Goal: Transaction & Acquisition: Purchase product/service

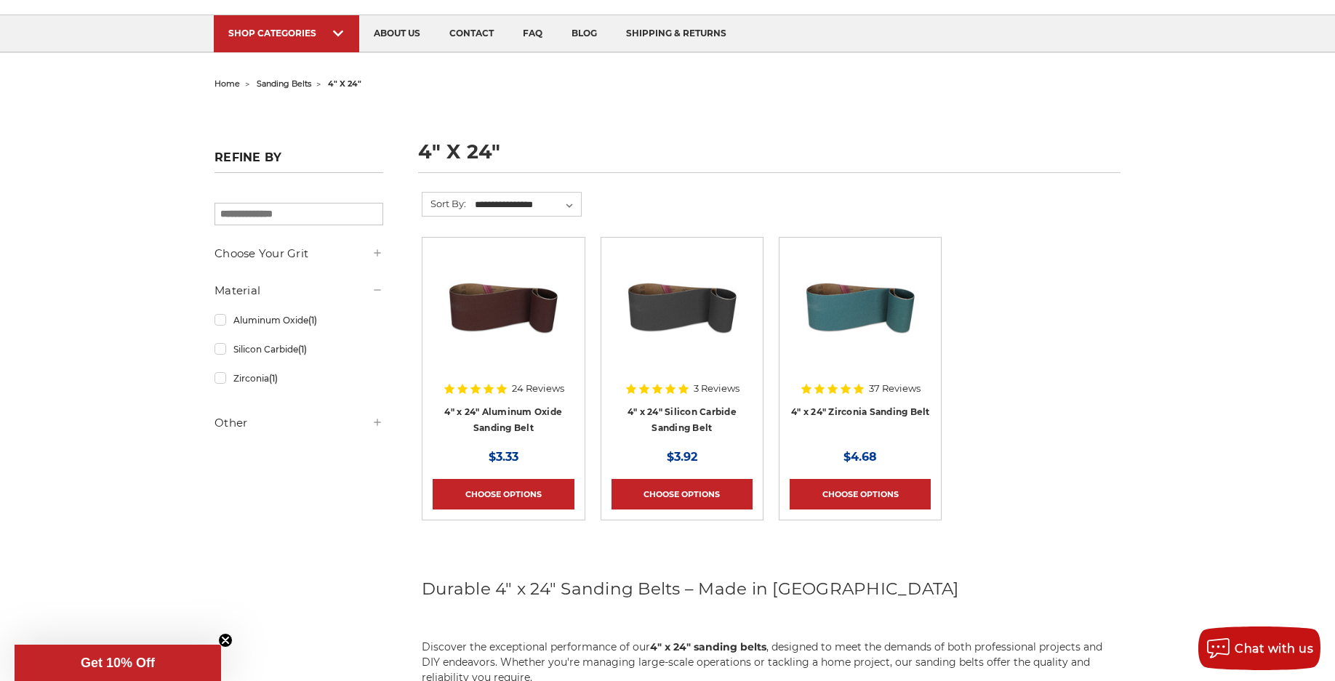
scroll to position [73, 0]
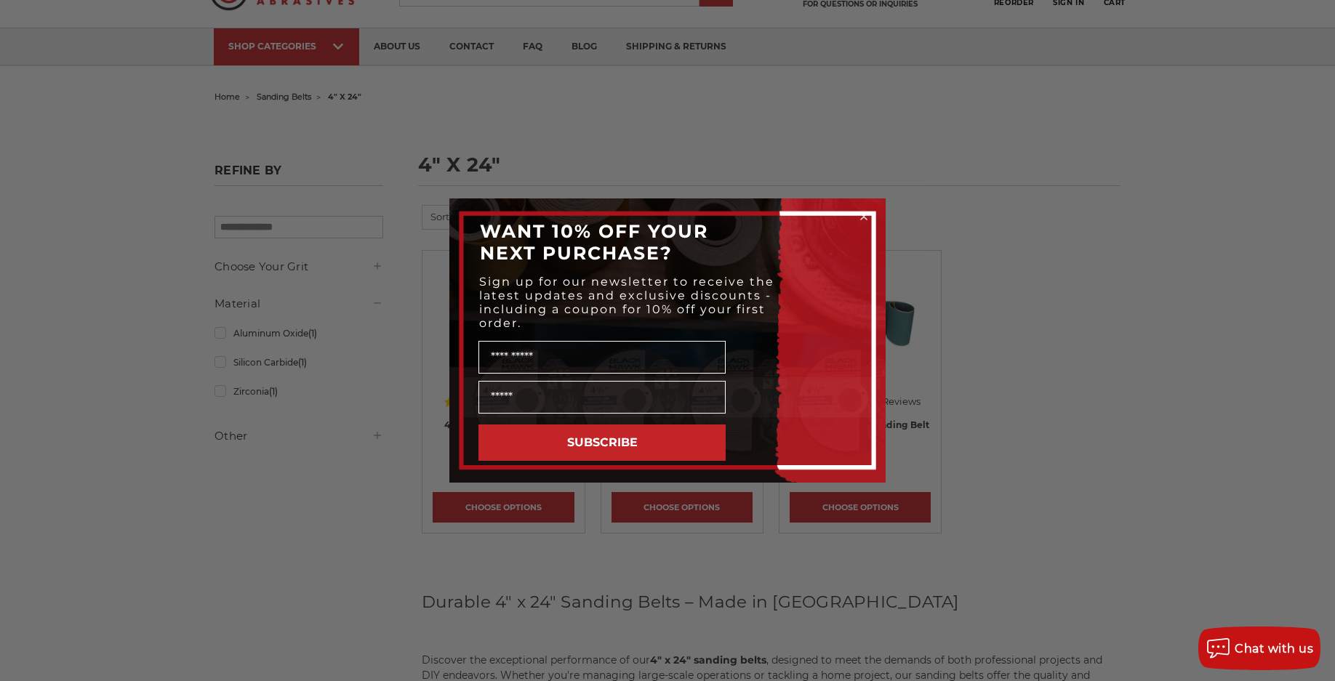
click at [861, 216] on circle "Close dialog" at bounding box center [864, 217] width 14 height 14
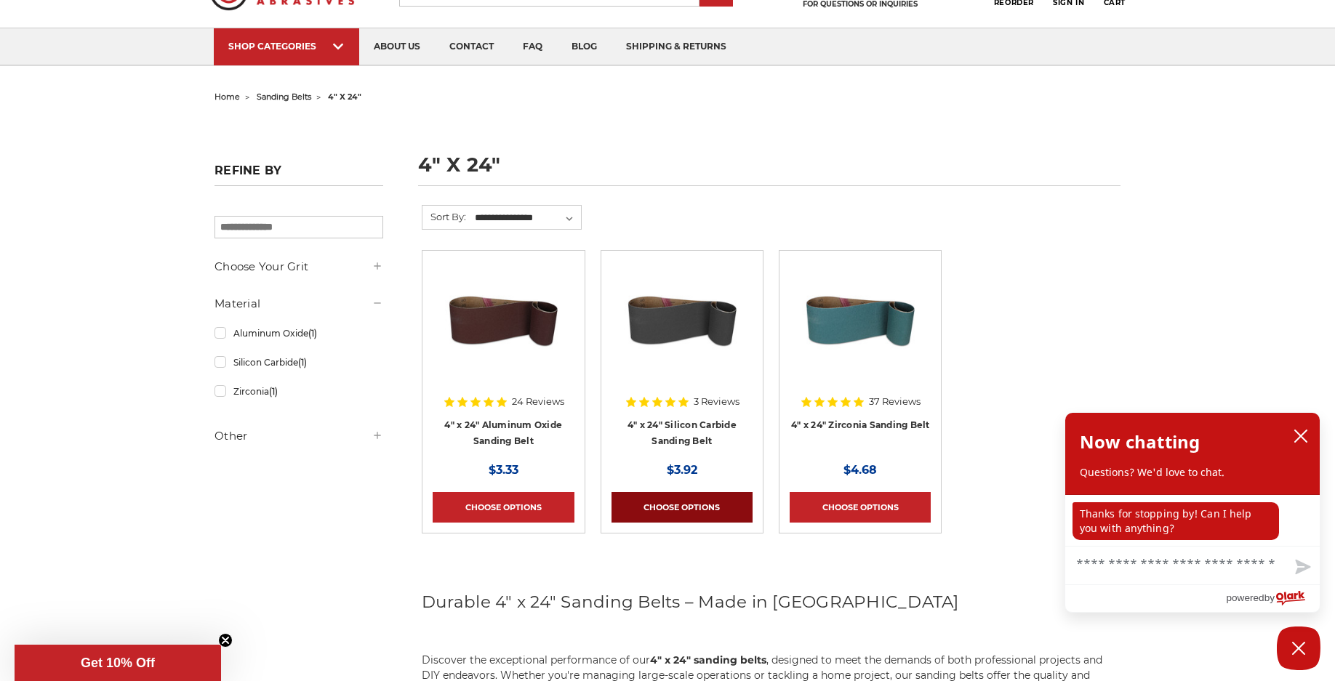
click at [678, 514] on link "Choose Options" at bounding box center [681, 507] width 141 height 31
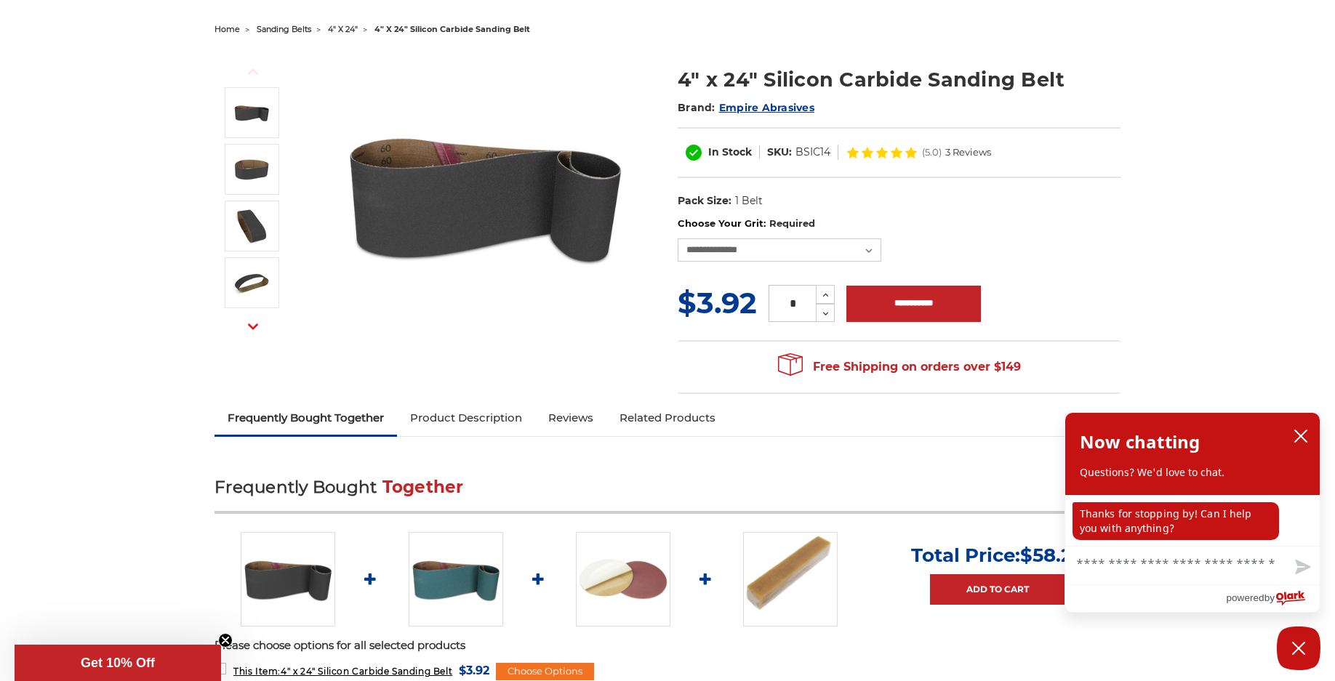
scroll to position [73, 0]
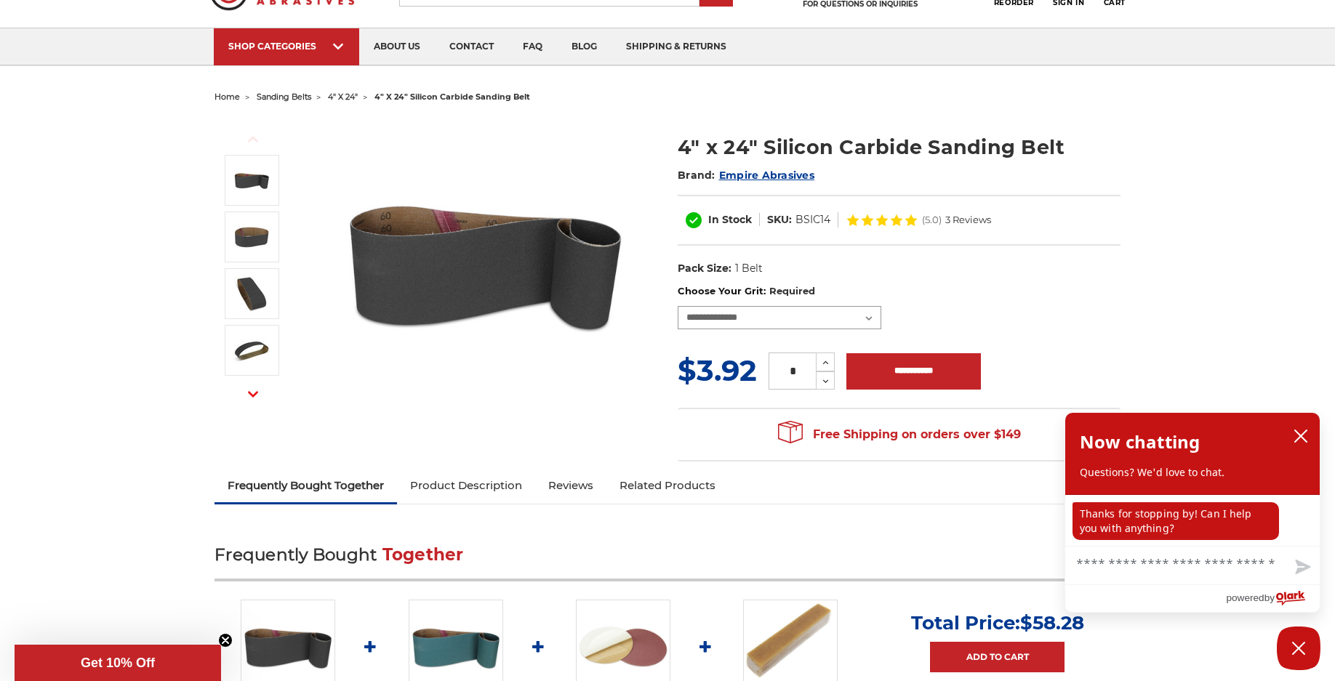
click at [869, 318] on select "**********" at bounding box center [780, 317] width 204 height 23
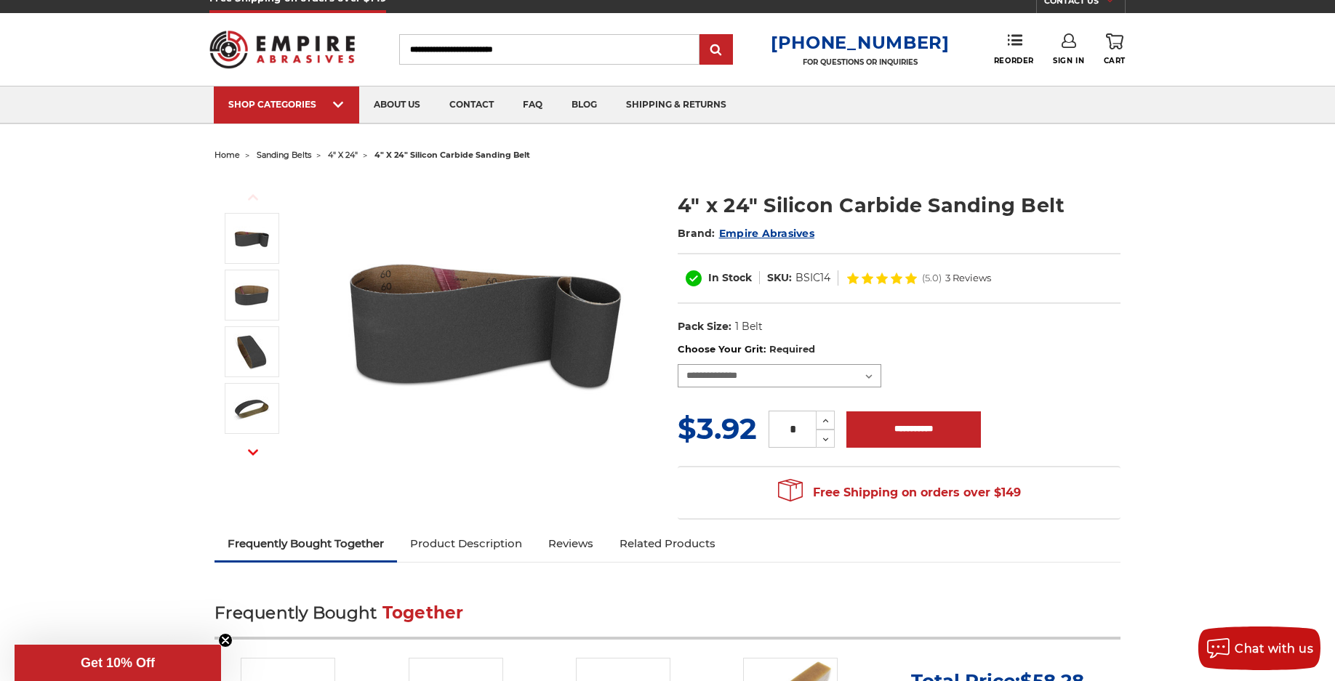
scroll to position [0, 0]
